Goal: Navigation & Orientation: Find specific page/section

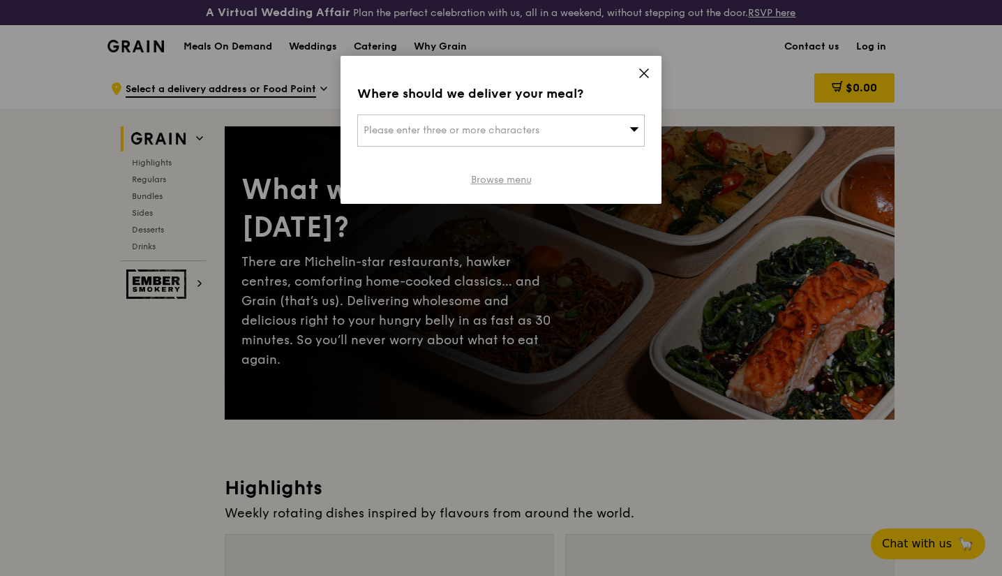
click at [519, 181] on link "Browse menu" at bounding box center [501, 180] width 61 height 14
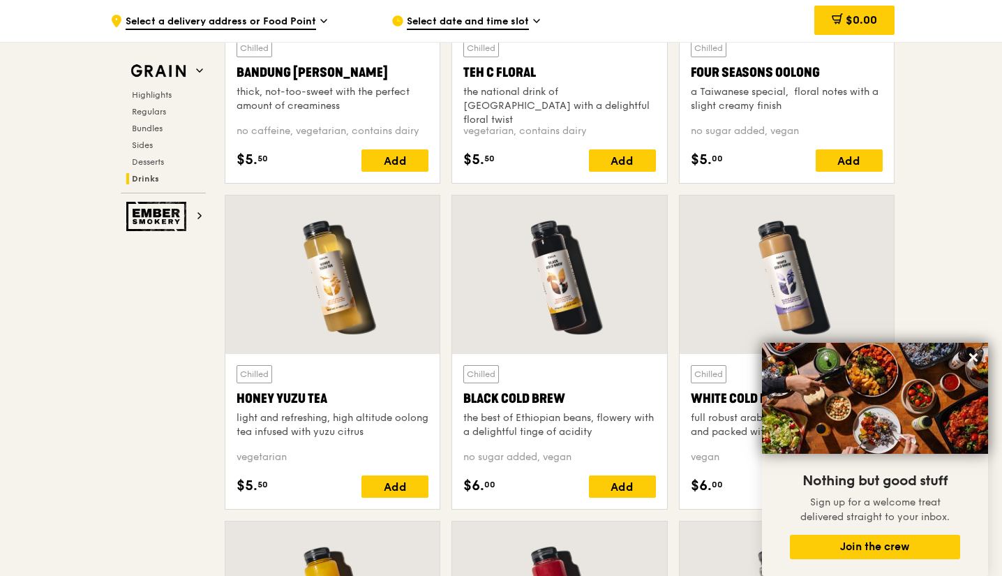
scroll to position [5030, 0]
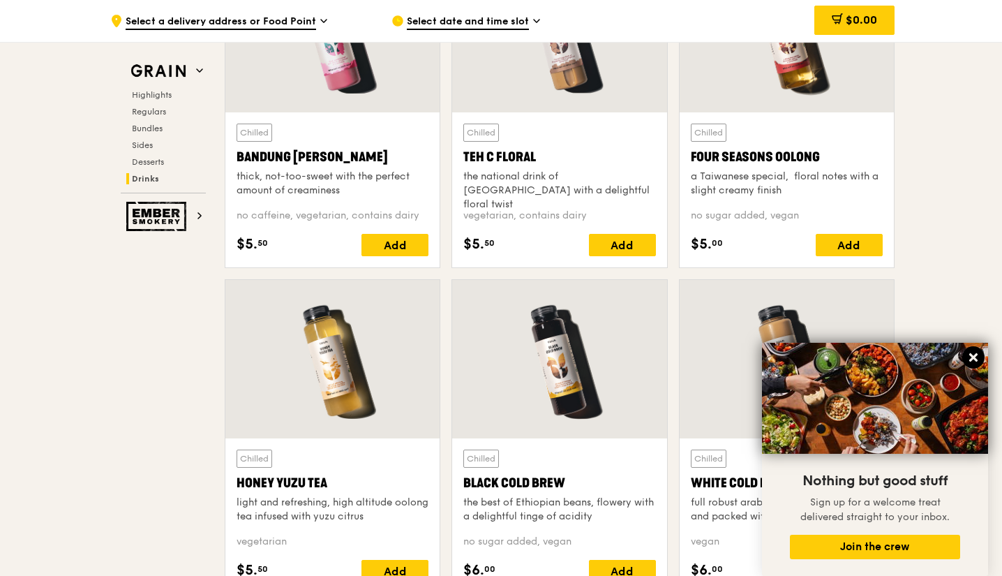
click at [974, 353] on icon at bounding box center [973, 357] width 13 height 13
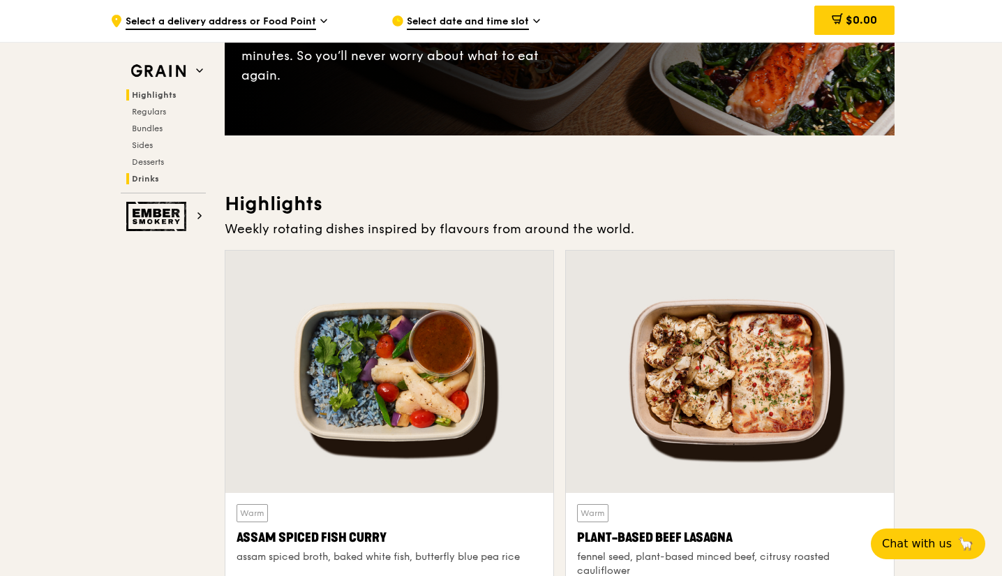
scroll to position [0, 0]
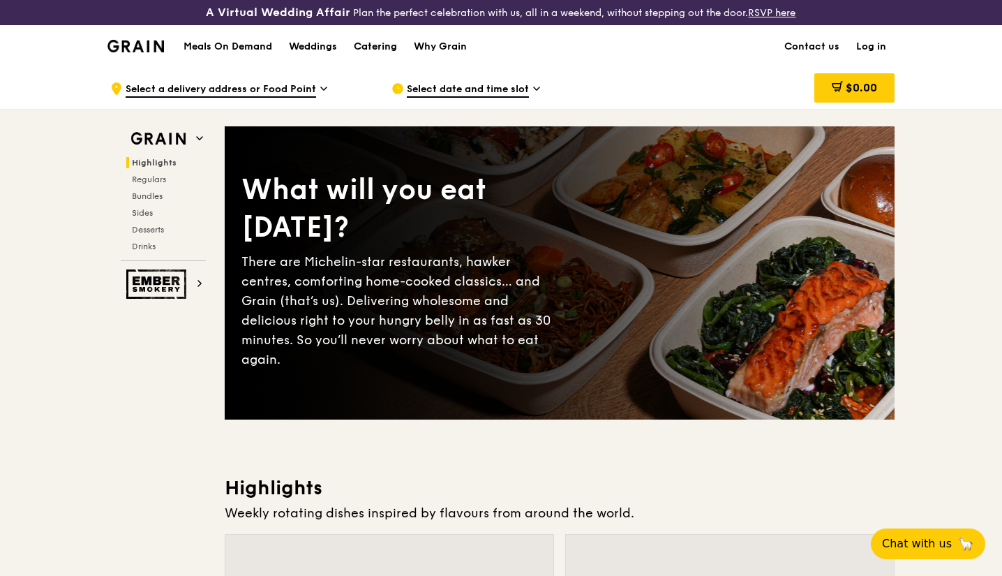
click at [384, 37] on div "Catering" at bounding box center [375, 47] width 43 height 42
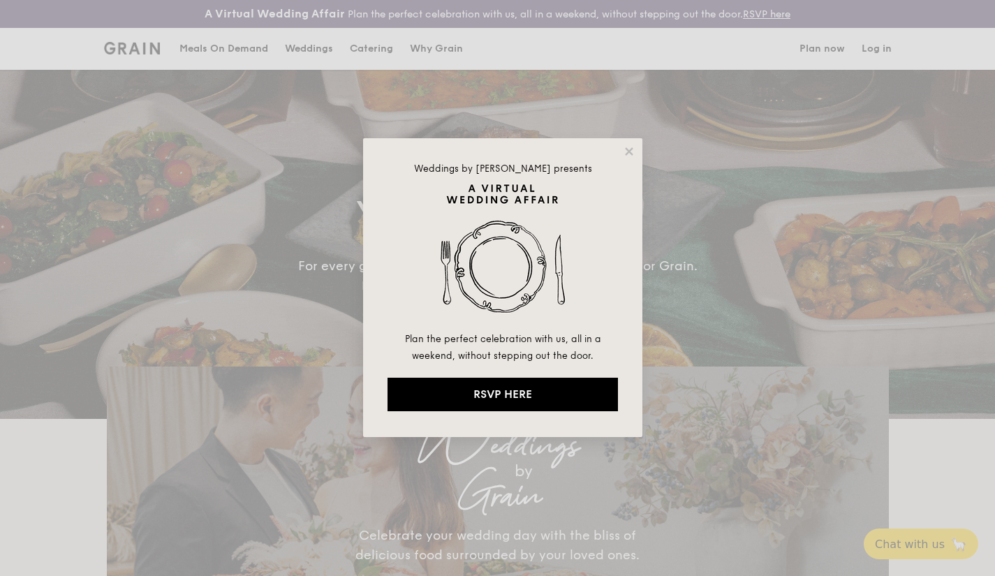
select select
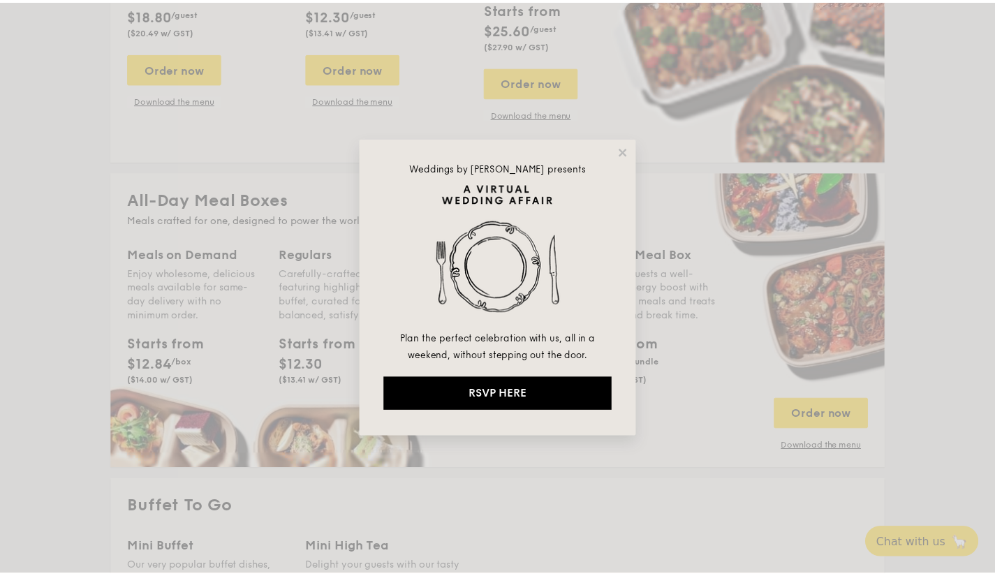
scroll to position [1707, 0]
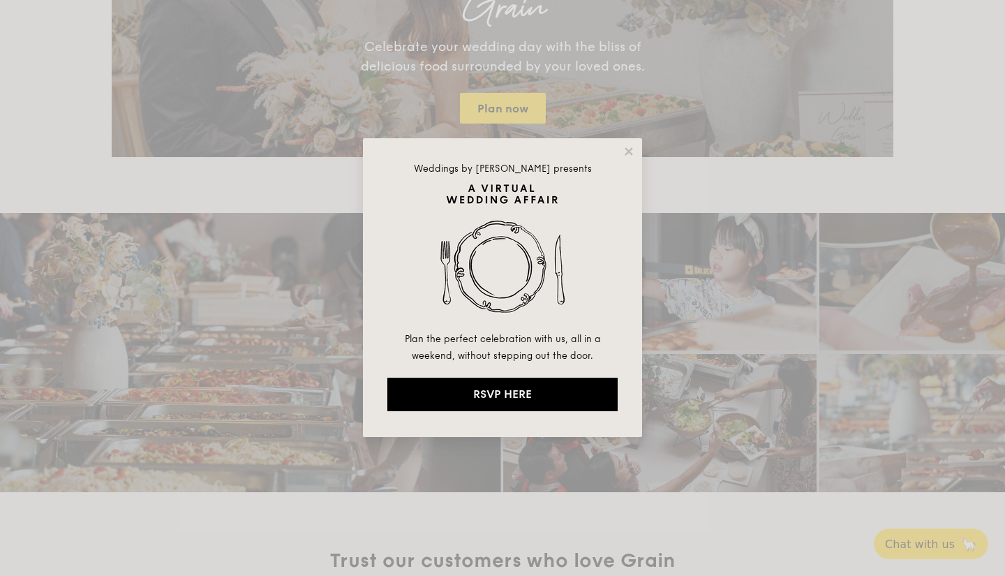
click at [636, 145] on div "Weddings by Grain presents Plan the perfect celebration with us, all in a weeke…" at bounding box center [502, 287] width 279 height 299
click at [629, 156] on icon at bounding box center [629, 151] width 13 height 13
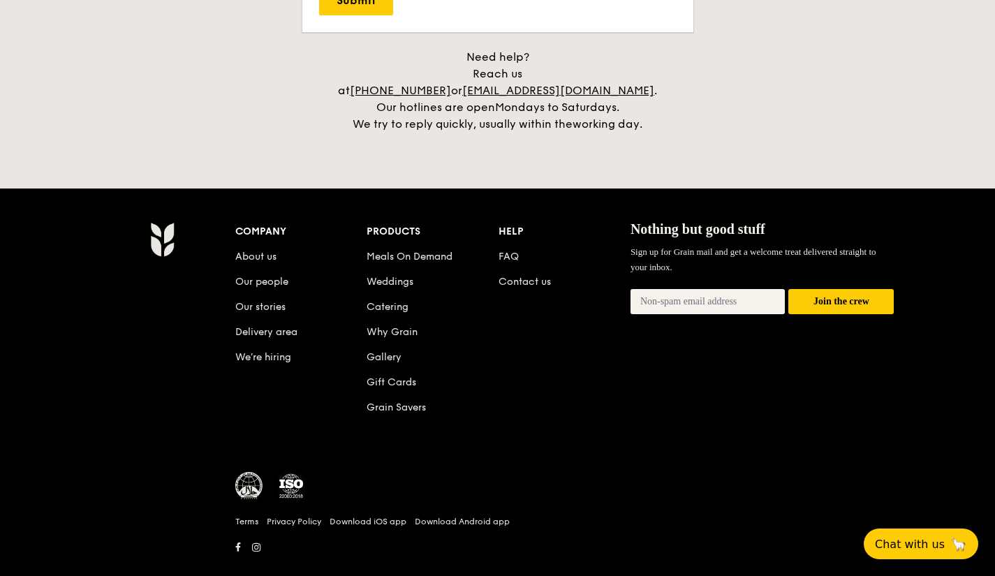
scroll to position [2955, 0]
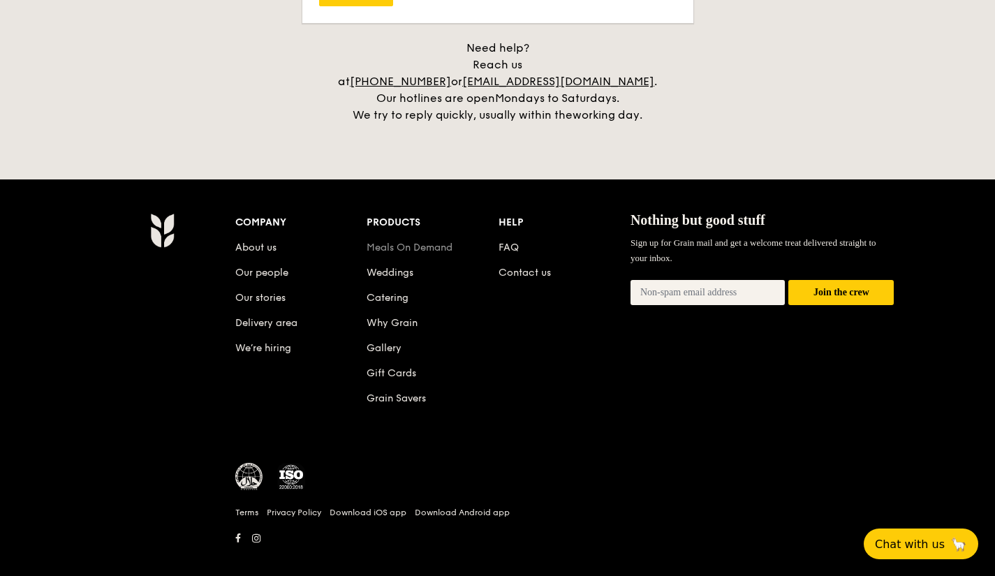
click at [434, 242] on link "Meals On Demand" at bounding box center [409, 248] width 86 height 12
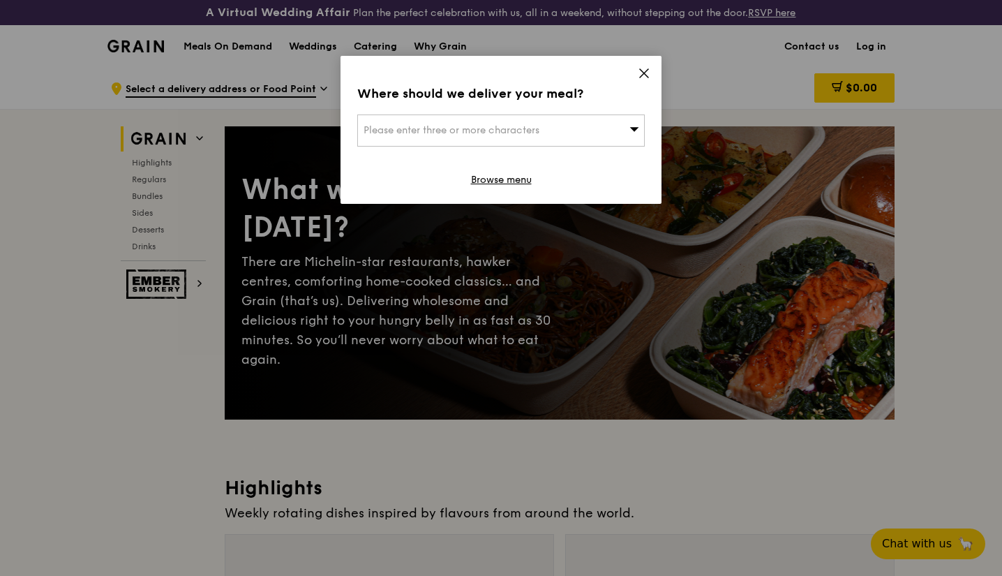
drag, startPoint x: 0, startPoint y: 0, endPoint x: 639, endPoint y: 80, distance: 644.3
click at [639, 80] on span at bounding box center [644, 75] width 13 height 15
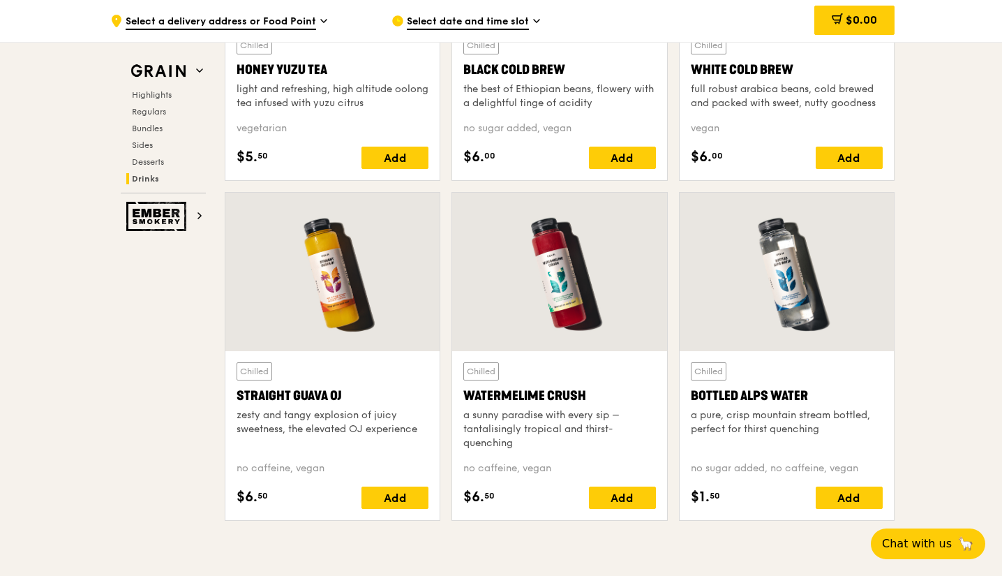
scroll to position [5868, 0]
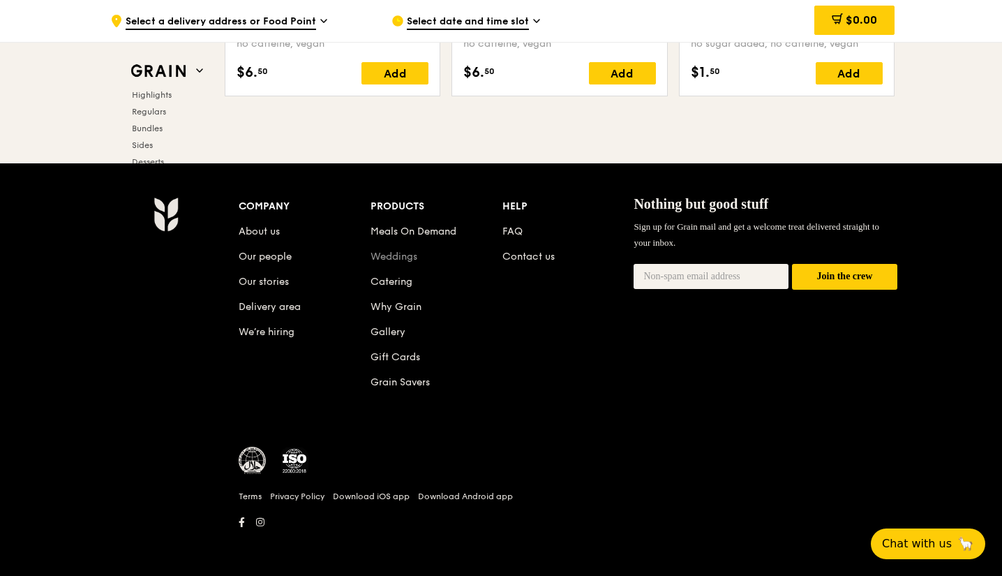
click at [410, 259] on link "Weddings" at bounding box center [394, 257] width 47 height 12
